Goal: Task Accomplishment & Management: Use online tool/utility

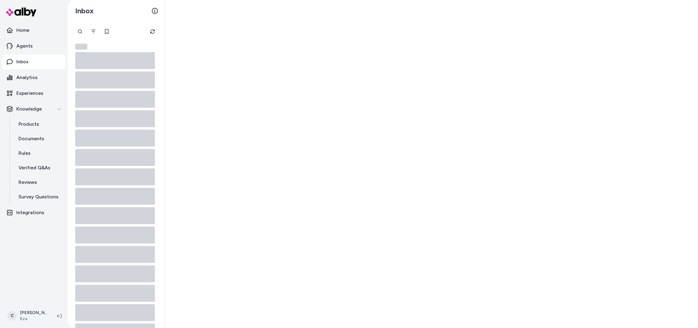
click at [5, 321] on html "Home Agents Inbox Analytics Experiences Knowledge Products Documents Rules Veri…" at bounding box center [349, 164] width 698 height 328
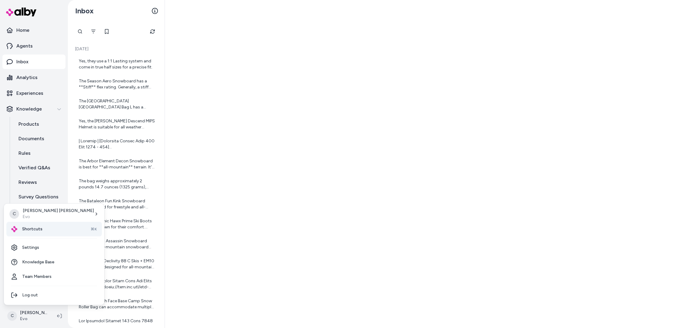
click at [48, 225] on div "Shortcuts ⌘K" at bounding box center [53, 229] width 95 height 15
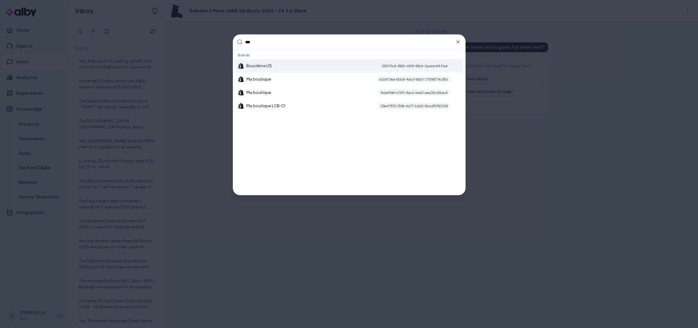
type input "****"
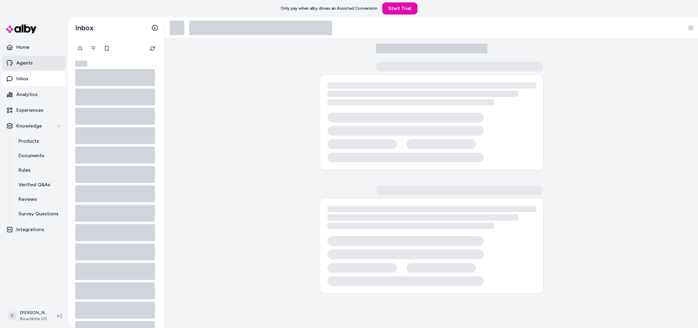
click at [26, 57] on link "Agents" at bounding box center [33, 63] width 63 height 15
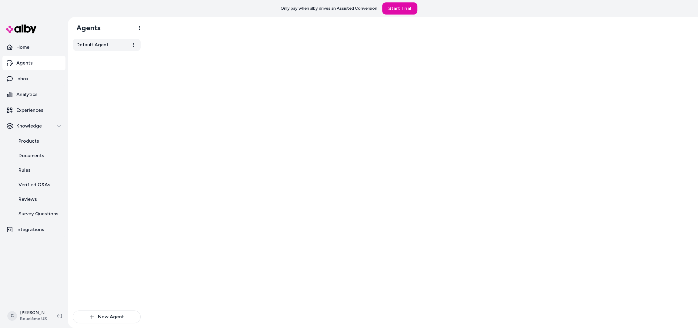
click at [82, 49] on link "Default Agent" at bounding box center [107, 45] width 68 height 12
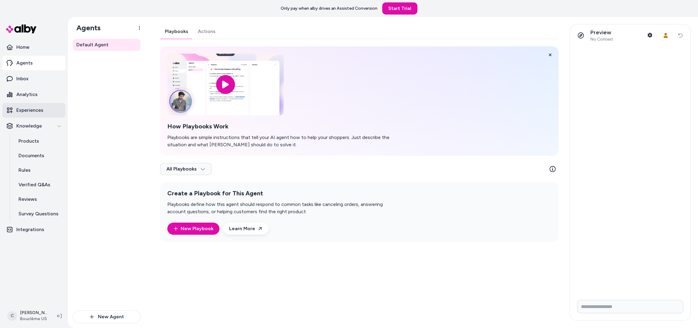
click at [31, 112] on p "Experiences" at bounding box center [29, 110] width 27 height 7
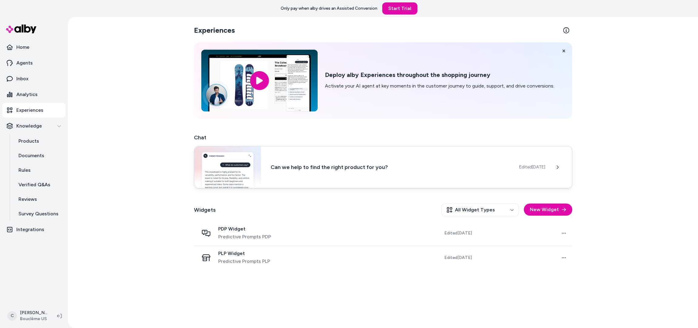
click at [254, 176] on img at bounding box center [227, 167] width 67 height 42
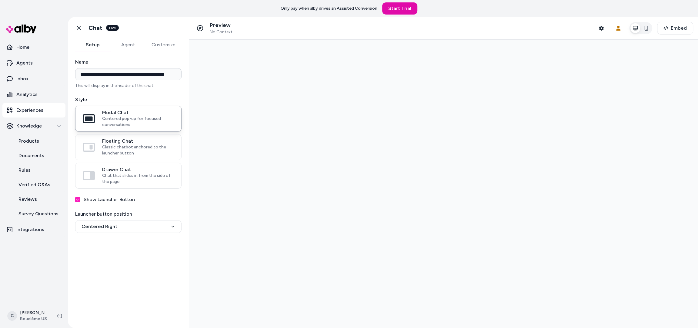
click at [126, 44] on button "Agent" at bounding box center [127, 45] width 35 height 12
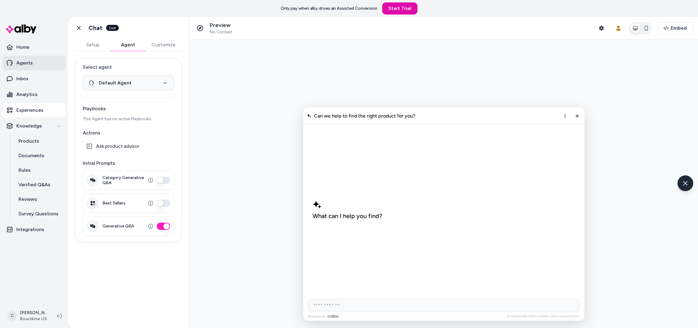
click at [23, 63] on p "Agents" at bounding box center [24, 62] width 16 height 7
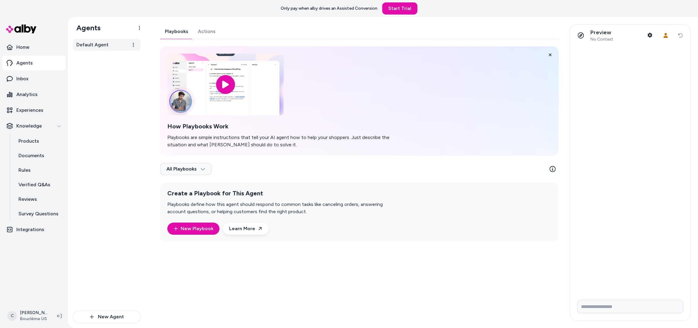
click at [119, 41] on link "Default Agent" at bounding box center [107, 45] width 68 height 12
click at [203, 29] on link "Actions" at bounding box center [206, 31] width 27 height 15
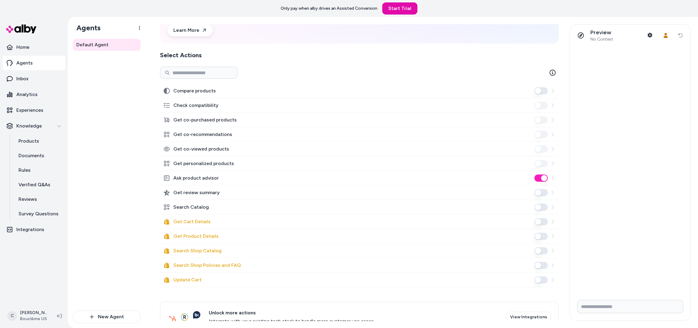
scroll to position [62, 0]
click at [545, 224] on button "Get Cart Details" at bounding box center [540, 222] width 13 height 7
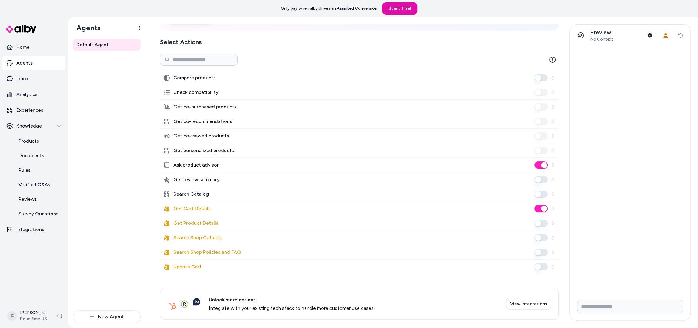
scroll to position [81, 0]
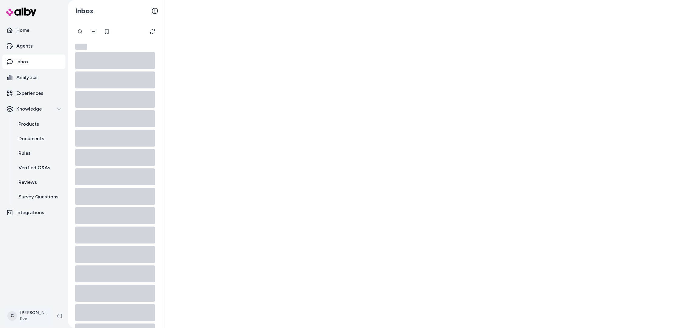
click at [15, 316] on html "Home Agents Inbox Analytics Experiences Knowledge Products Documents Rules Veri…" at bounding box center [349, 164] width 698 height 328
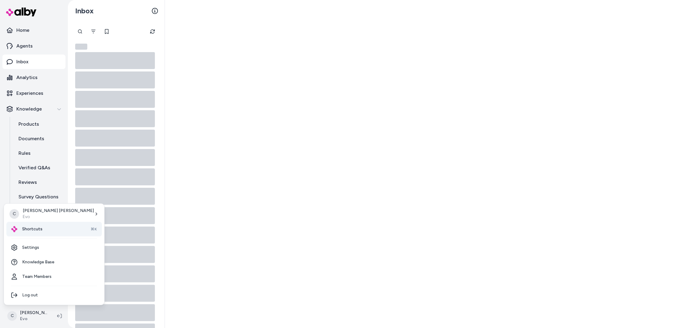
click at [44, 232] on div "Shortcuts ⌘K" at bounding box center [53, 229] width 95 height 15
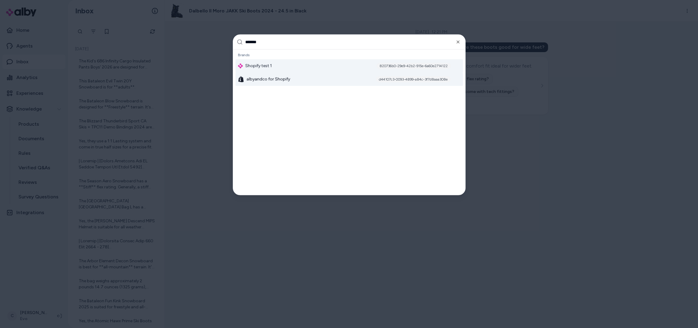
type input "*******"
click at [268, 76] on span "albyandco for Shopify" at bounding box center [268, 79] width 44 height 6
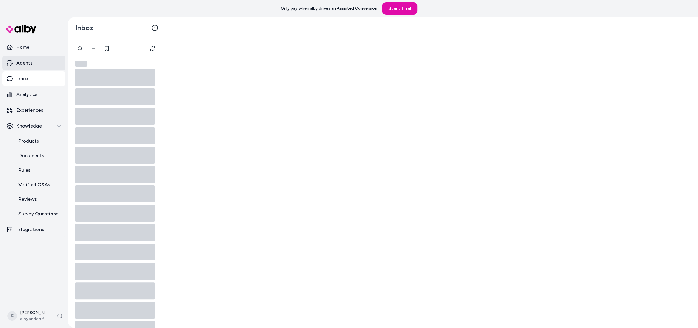
click at [24, 68] on link "Agents" at bounding box center [33, 63] width 63 height 15
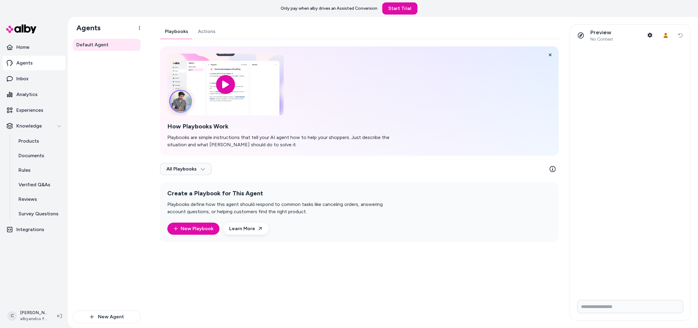
click at [200, 35] on link "Actions" at bounding box center [206, 31] width 27 height 15
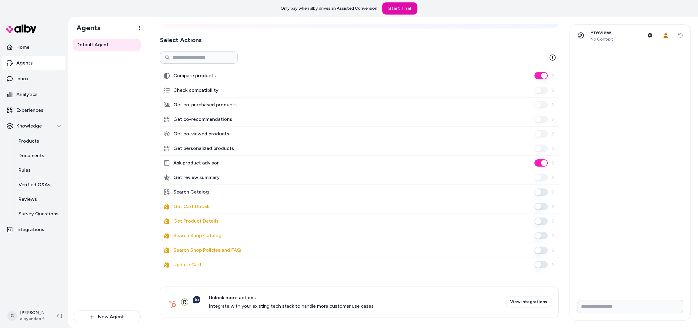
scroll to position [81, 0]
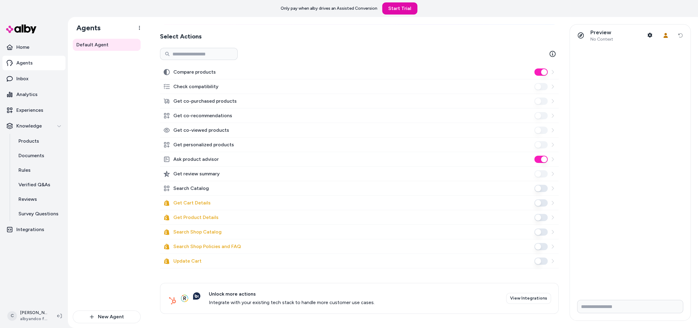
click at [543, 262] on button "Update Cart" at bounding box center [540, 261] width 13 height 7
click at [543, 247] on button "Search Shop Policies and FAQ" at bounding box center [540, 246] width 13 height 7
click at [543, 229] on button "Search Shop Catalog" at bounding box center [540, 232] width 13 height 7
click at [542, 220] on button "Get Product Details" at bounding box center [540, 217] width 13 height 7
click at [539, 205] on button "Get Cart Details" at bounding box center [540, 202] width 13 height 7
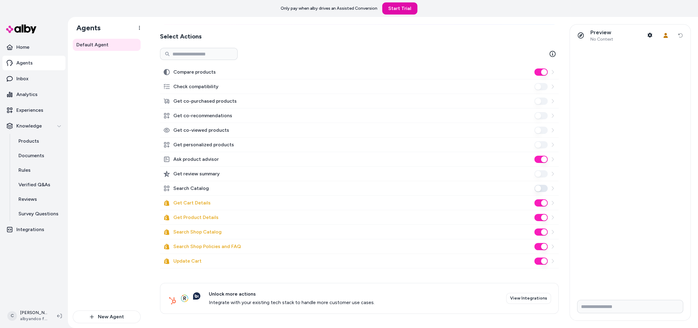
click at [98, 207] on div "Default Agent" at bounding box center [107, 175] width 68 height 272
click at [600, 310] on input "Write your prompt here" at bounding box center [630, 306] width 106 height 13
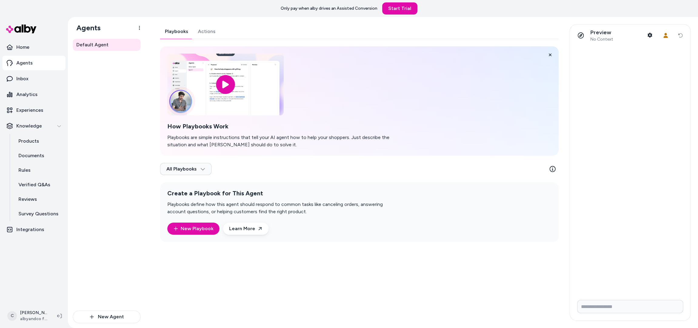
click at [178, 30] on link "Playbooks" at bounding box center [176, 31] width 33 height 15
click at [209, 30] on link "Actions" at bounding box center [206, 31] width 27 height 15
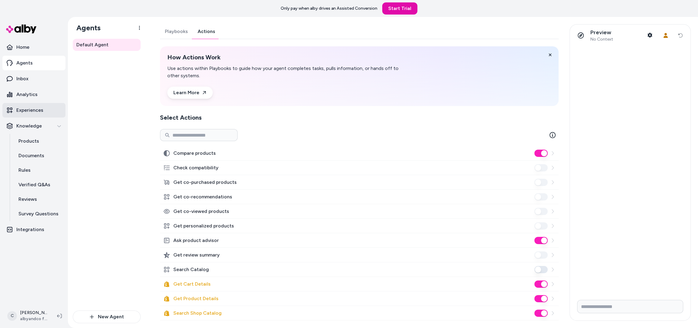
click at [35, 109] on p "Experiences" at bounding box center [29, 110] width 27 height 7
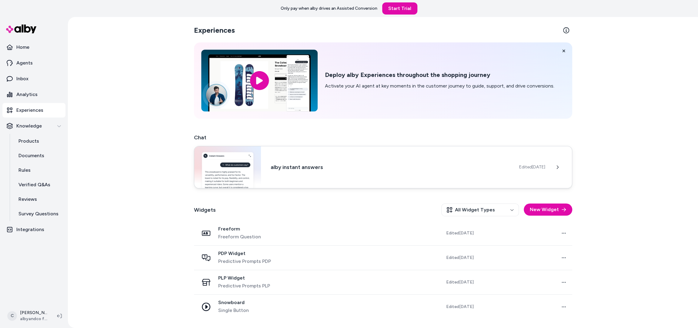
click at [322, 159] on div "alby instant answers Edited Sep 19, 2025" at bounding box center [383, 167] width 378 height 42
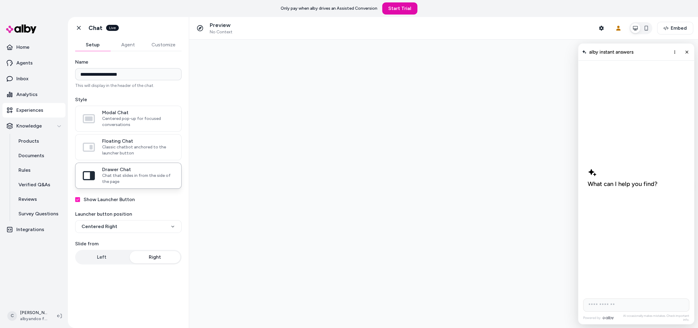
click at [639, 306] on input "AI Shopping Assistant" at bounding box center [636, 305] width 106 height 13
type input "*"
click at [221, 25] on p "Preview" at bounding box center [221, 25] width 23 height 7
click at [602, 26] on icon "button" at bounding box center [601, 28] width 5 height 5
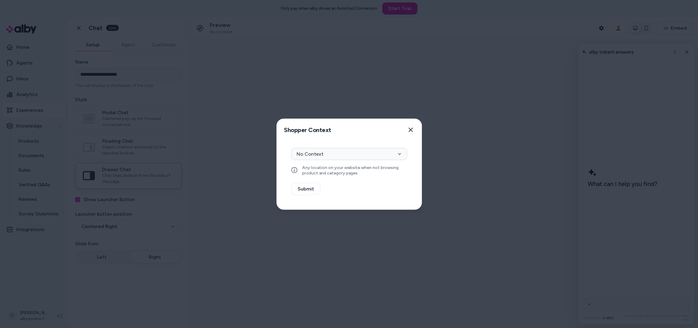
click at [366, 148] on div "Context Type No Context Any location on your website when not browsing product …" at bounding box center [349, 175] width 145 height 69
click at [363, 158] on button "No Context" at bounding box center [349, 154] width 116 height 12
click at [352, 170] on button "Select a product" at bounding box center [349, 170] width 116 height 12
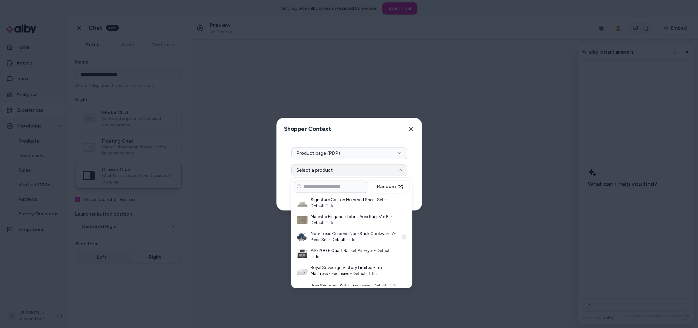
click at [342, 233] on h3 "Non-Toxic Ceramic Non-Stick Cookware 7-Piece Set - Default Title" at bounding box center [355, 237] width 88 height 12
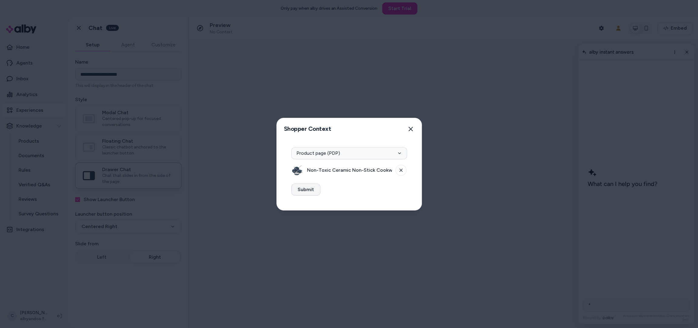
click at [300, 189] on button "Submit" at bounding box center [305, 190] width 29 height 12
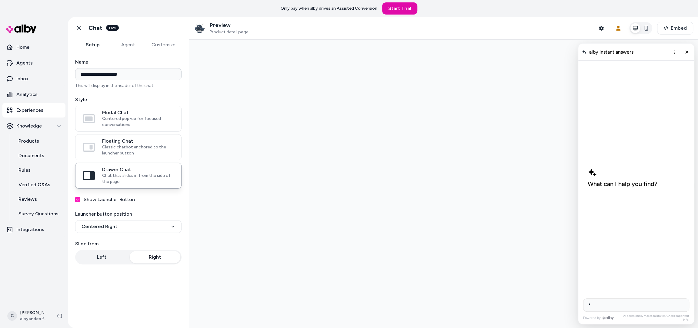
drag, startPoint x: 615, startPoint y: 309, endPoint x: 562, endPoint y: 309, distance: 53.0
click at [562, 309] on div at bounding box center [443, 184] width 509 height 289
type input "**********"
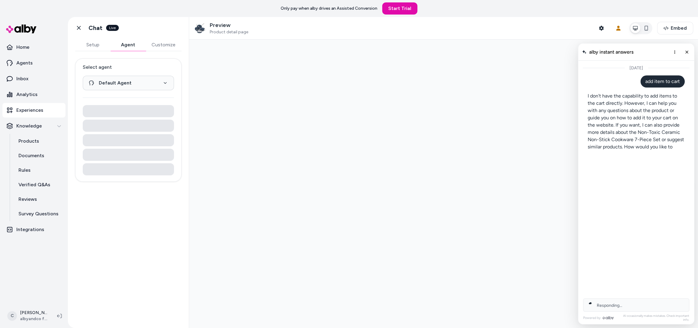
click at [125, 46] on button "Agent" at bounding box center [127, 45] width 35 height 12
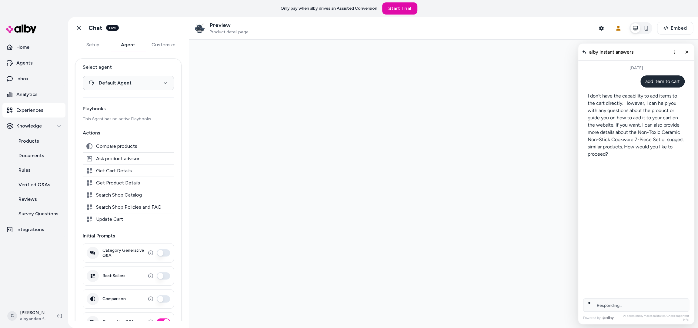
scroll to position [17, 0]
